Goal: Task Accomplishment & Management: Complete application form

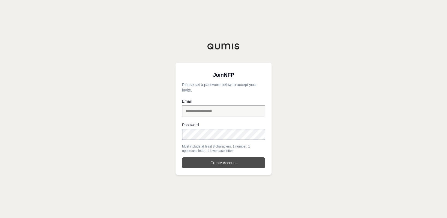
click at [227, 164] on button "Create Account" at bounding box center [223, 162] width 83 height 11
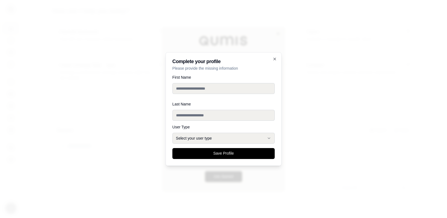
click at [357, 50] on div at bounding box center [223, 109] width 447 height 218
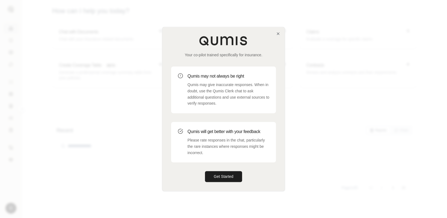
click at [224, 77] on h3 "Qumis may not always be right" at bounding box center [228, 76] width 82 height 7
click at [215, 178] on button "Get Started" at bounding box center [223, 176] width 37 height 11
